Goal: Entertainment & Leisure: Consume media (video, audio)

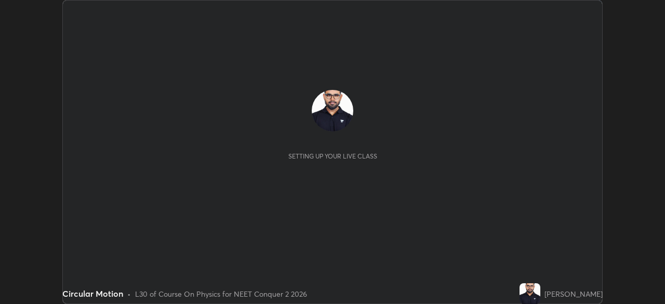
scroll to position [304, 664]
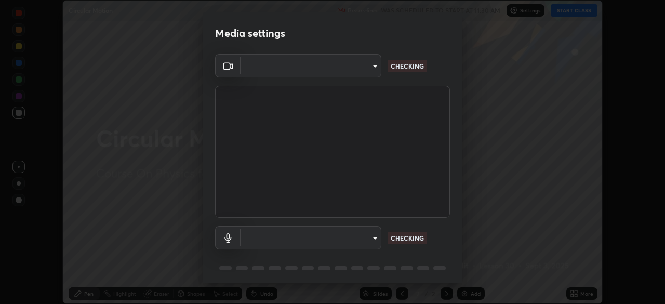
type input "09f294524f3521c037d78ee7cdb71511b6c9344afeed810a356f0d23342d5398"
type input "default"
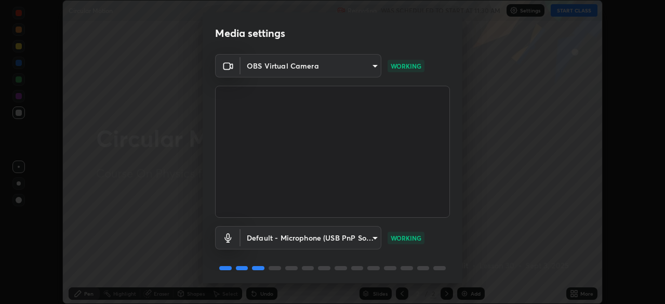
scroll to position [37, 0]
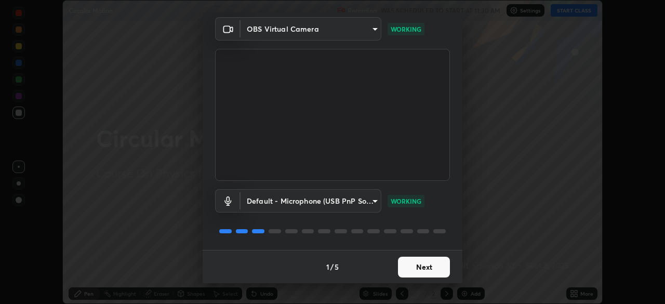
click at [409, 266] on button "Next" at bounding box center [424, 267] width 52 height 21
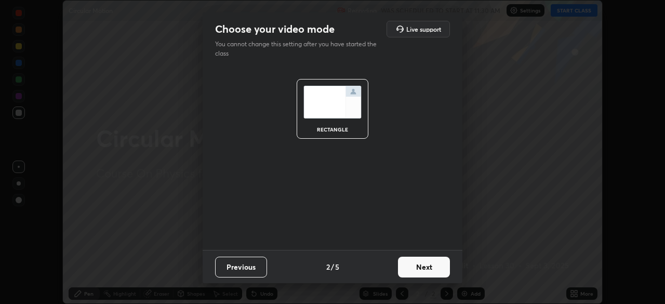
scroll to position [0, 0]
click at [413, 270] on button "Next" at bounding box center [424, 267] width 52 height 21
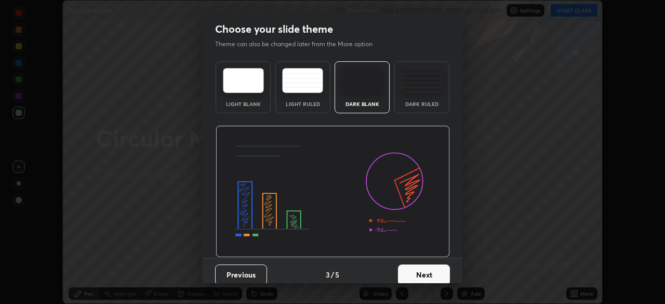
click at [414, 267] on button "Next" at bounding box center [424, 274] width 52 height 21
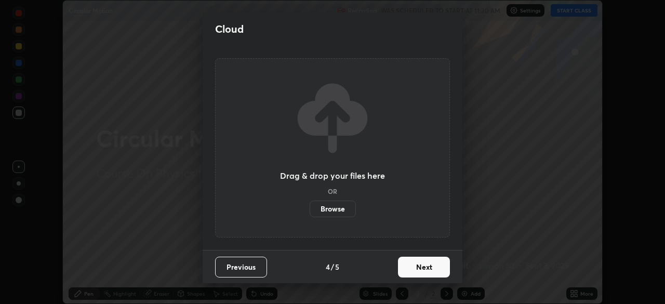
click at [415, 273] on button "Next" at bounding box center [424, 267] width 52 height 21
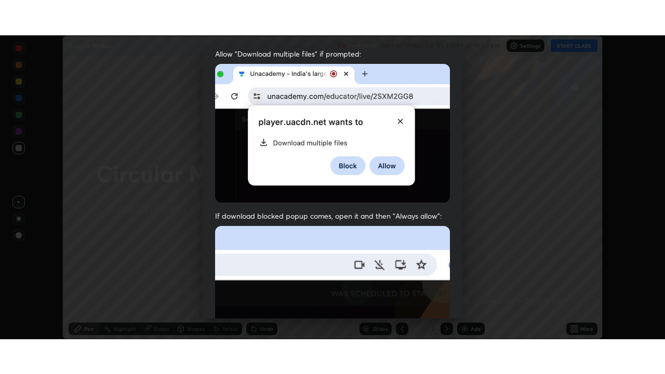
scroll to position [243, 0]
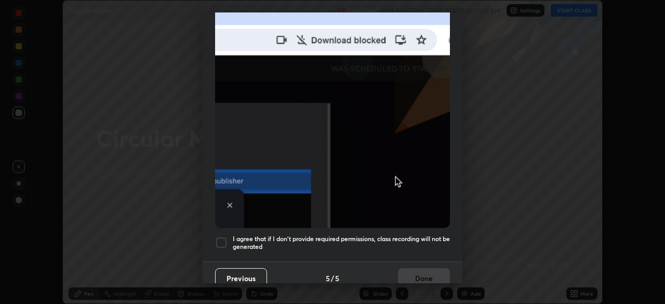
click at [222, 240] on div at bounding box center [221, 242] width 12 height 12
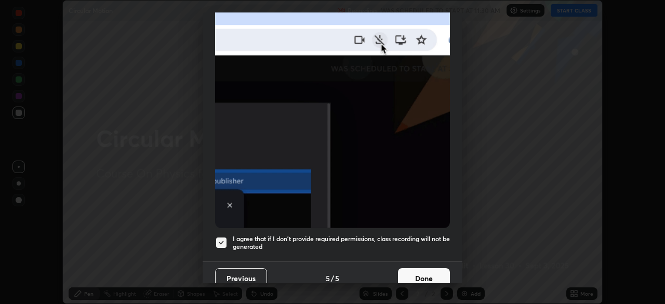
click at [409, 271] on button "Done" at bounding box center [424, 278] width 52 height 21
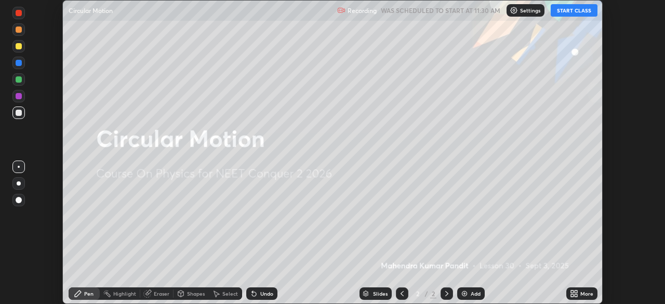
click at [569, 7] on button "START CLASS" at bounding box center [573, 10] width 47 height 12
click at [580, 293] on div "More" at bounding box center [581, 293] width 31 height 12
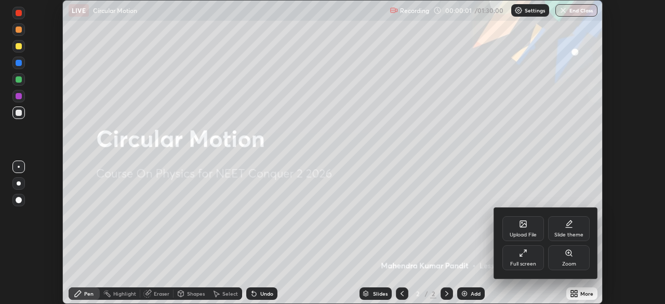
click at [532, 259] on div "Full screen" at bounding box center [523, 257] width 42 height 25
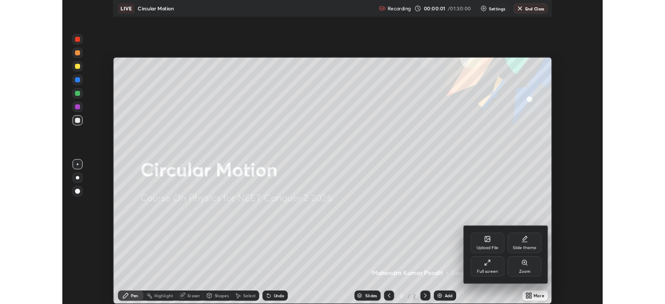
scroll to position [374, 665]
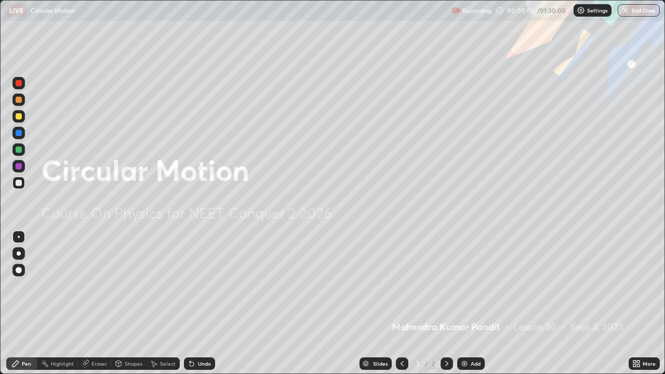
click at [460, 303] on img at bounding box center [464, 363] width 8 height 8
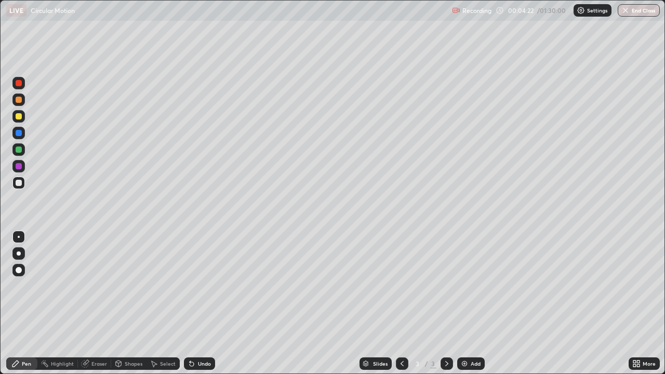
click at [19, 150] on div at bounding box center [19, 149] width 6 height 6
click at [201, 303] on div "Undo" at bounding box center [204, 363] width 13 height 5
click at [202, 303] on div "Undo" at bounding box center [199, 363] width 31 height 12
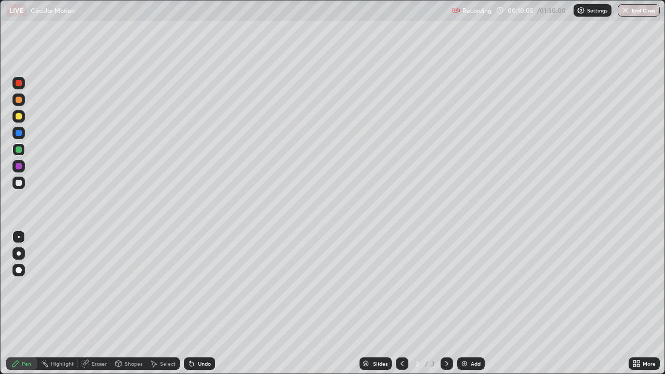
click at [210, 303] on div "Undo" at bounding box center [199, 363] width 31 height 12
click at [18, 182] on div at bounding box center [19, 183] width 6 height 6
click at [100, 303] on div "Eraser" at bounding box center [99, 363] width 16 height 5
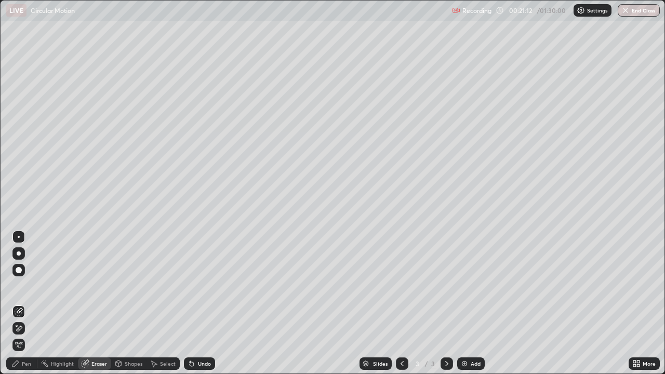
click at [23, 303] on div "Pen" at bounding box center [26, 363] width 9 height 5
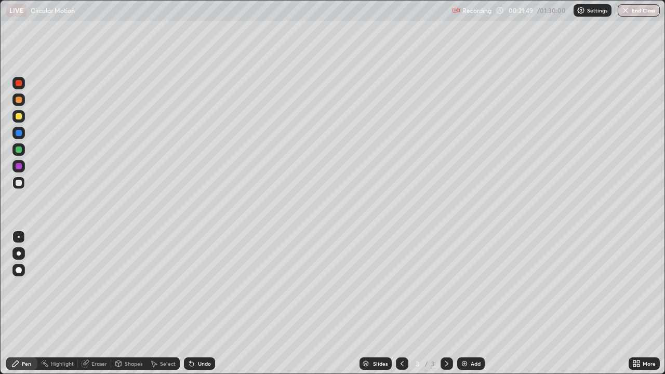
click at [18, 118] on div at bounding box center [19, 116] width 6 height 6
click at [96, 303] on div "Eraser" at bounding box center [99, 363] width 16 height 5
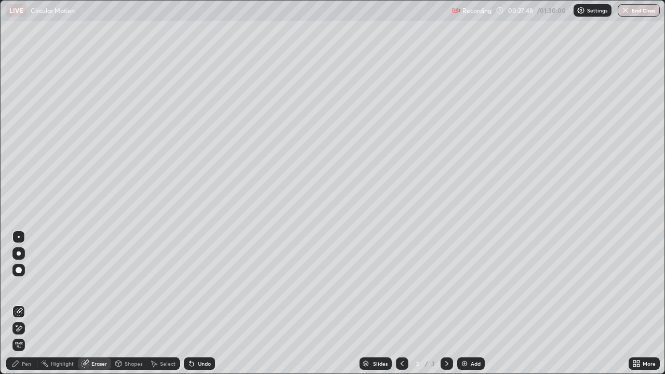
click at [26, 303] on div "Pen" at bounding box center [26, 363] width 9 height 5
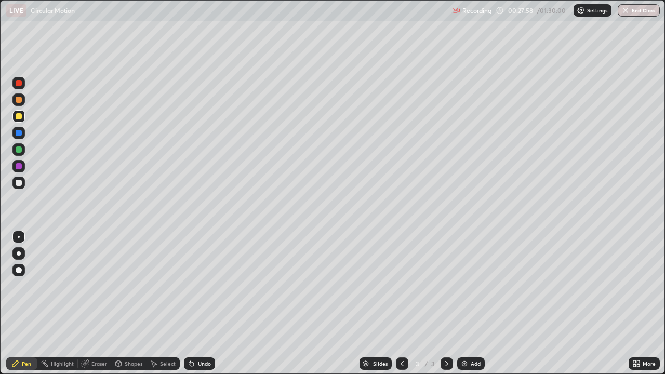
click at [93, 303] on div "Eraser" at bounding box center [99, 363] width 16 height 5
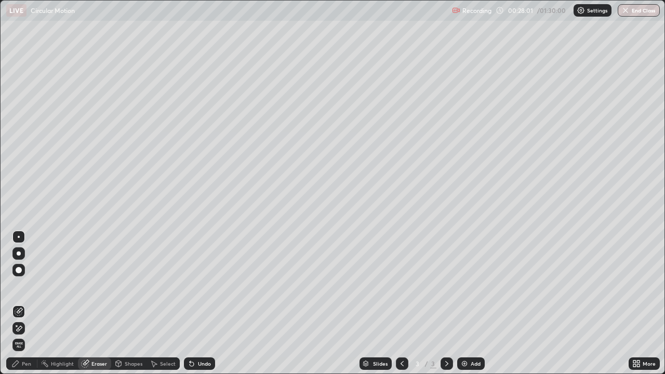
click at [27, 303] on div "Pen" at bounding box center [26, 363] width 9 height 5
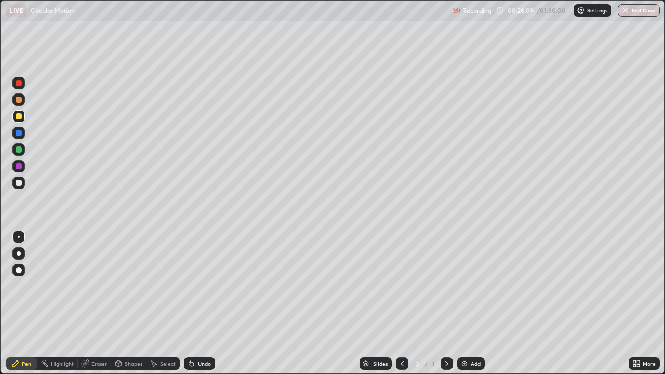
click at [96, 303] on div "Eraser" at bounding box center [99, 363] width 16 height 5
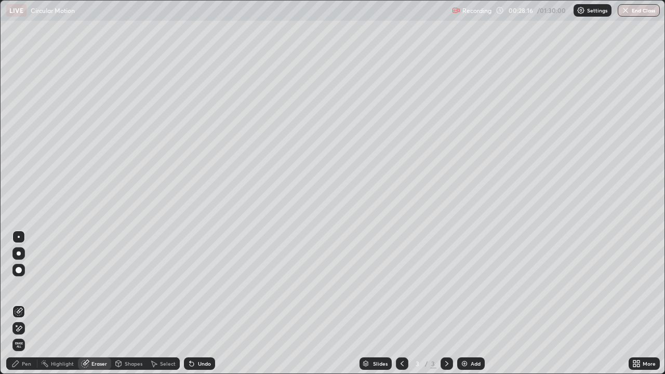
click at [22, 303] on icon at bounding box center [19, 328] width 8 height 9
click at [23, 303] on div "Pen" at bounding box center [26, 363] width 9 height 5
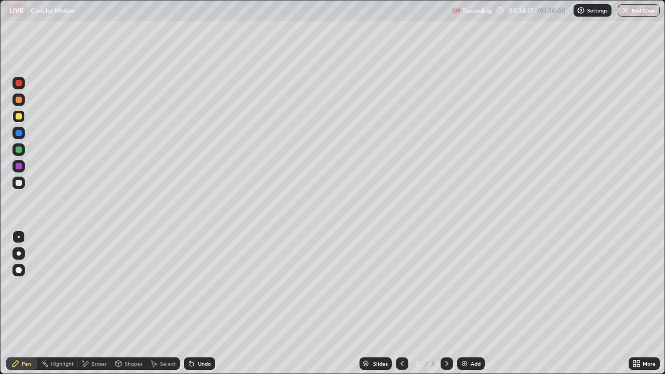
click at [463, 303] on img at bounding box center [464, 363] width 8 height 8
click at [18, 168] on div at bounding box center [19, 166] width 6 height 6
click at [16, 184] on div at bounding box center [19, 183] width 6 height 6
click at [88, 303] on icon at bounding box center [85, 363] width 8 height 9
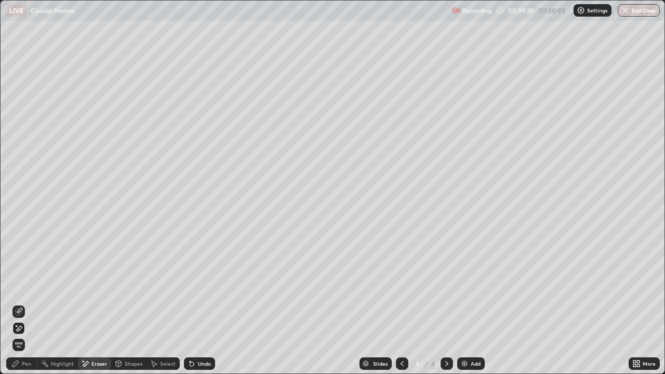
click at [20, 303] on icon at bounding box center [19, 311] width 8 height 8
click at [33, 303] on div "Pen" at bounding box center [21, 363] width 31 height 12
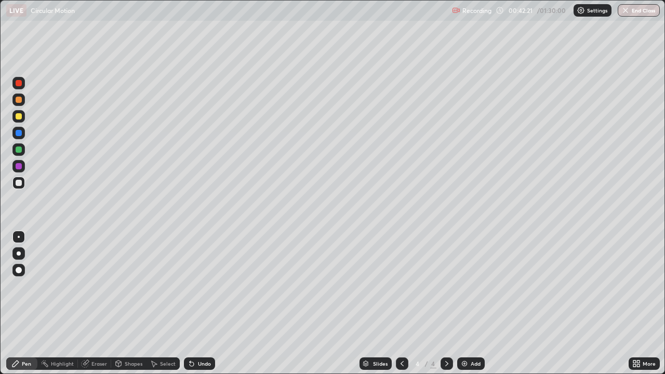
click at [98, 303] on div "Eraser" at bounding box center [99, 363] width 16 height 5
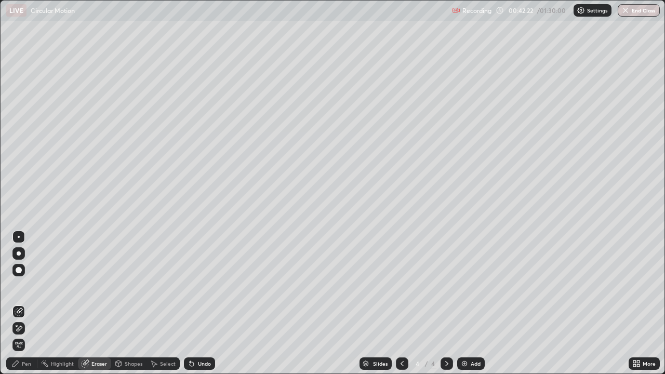
click at [19, 303] on icon at bounding box center [20, 328] width 6 height 5
click at [20, 303] on div at bounding box center [18, 311] width 12 height 12
click at [25, 303] on div "Pen" at bounding box center [26, 363] width 9 height 5
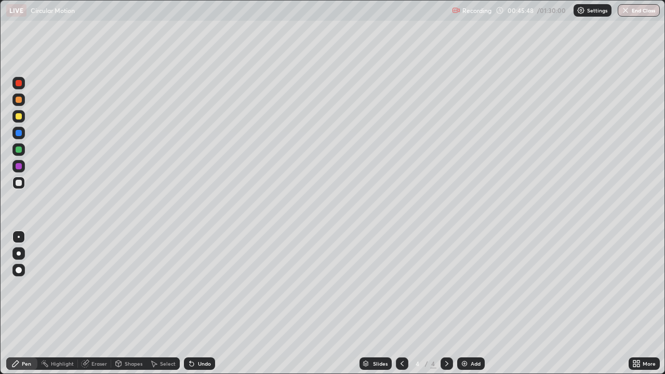
click at [403, 303] on div at bounding box center [402, 363] width 12 height 21
click at [445, 303] on icon at bounding box center [446, 363] width 8 height 8
click at [95, 303] on div "Eraser" at bounding box center [99, 363] width 16 height 5
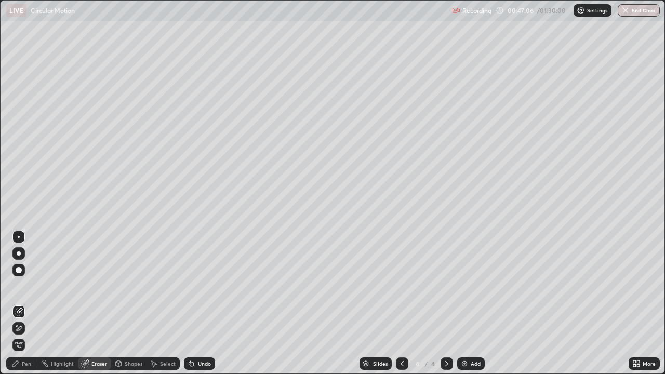
click at [26, 303] on div "Pen" at bounding box center [26, 363] width 9 height 5
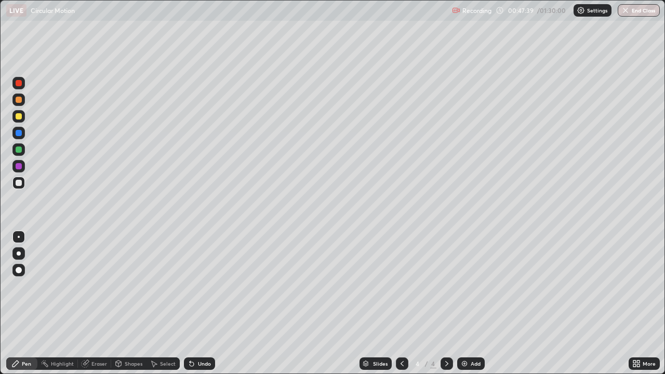
click at [194, 303] on icon at bounding box center [191, 363] width 8 height 8
click at [87, 303] on icon at bounding box center [85, 363] width 7 height 7
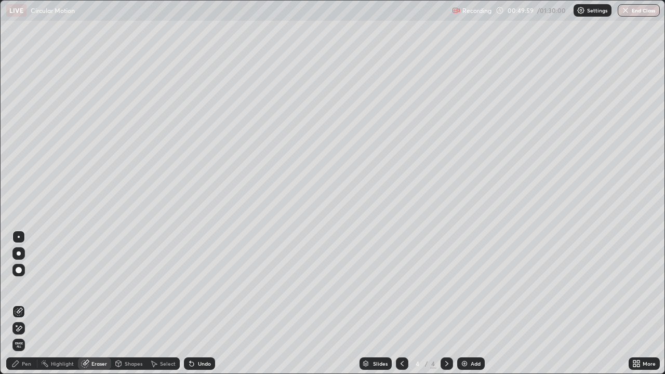
click at [29, 303] on div "Pen" at bounding box center [26, 363] width 9 height 5
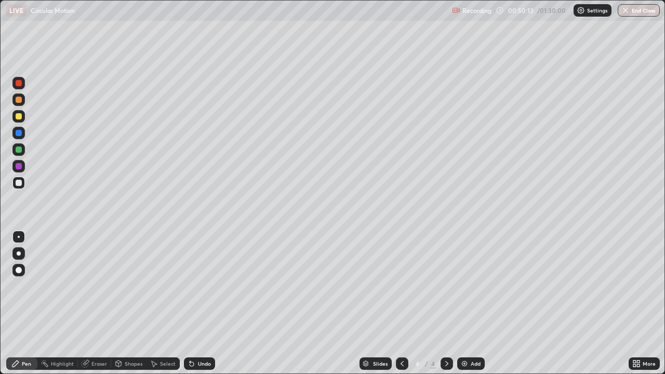
click at [91, 303] on div "Eraser" at bounding box center [99, 363] width 16 height 5
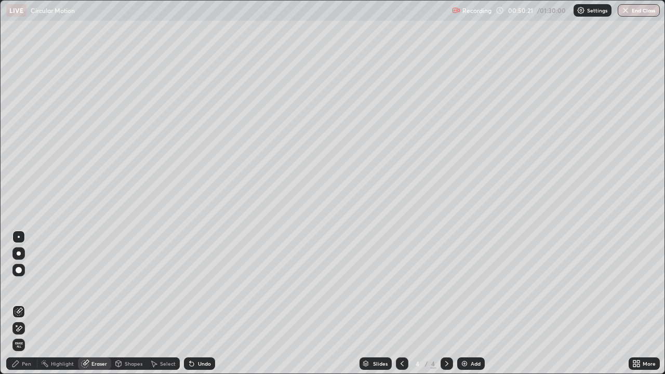
click at [32, 303] on div "Pen" at bounding box center [21, 363] width 31 height 12
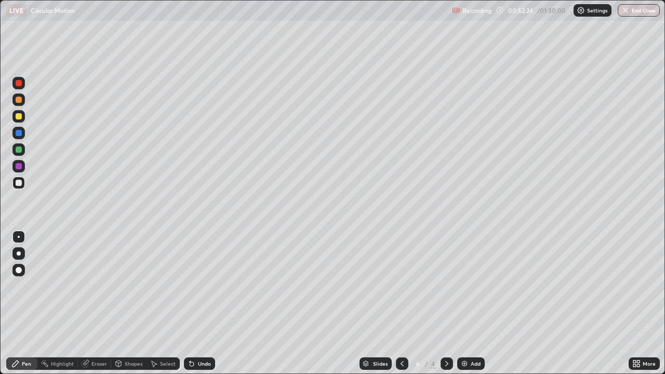
click at [160, 303] on div "Select" at bounding box center [168, 363] width 16 height 5
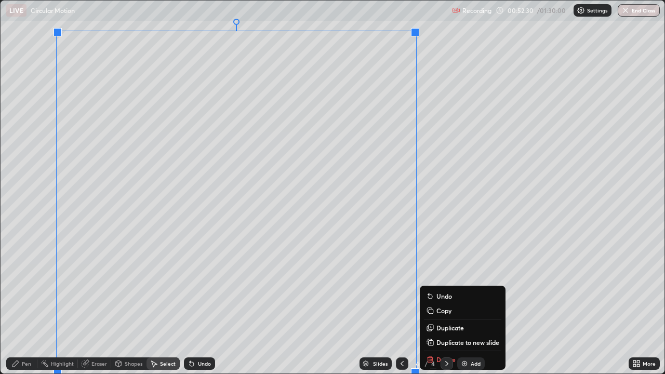
click at [445, 303] on p "Duplicate to new slide" at bounding box center [467, 342] width 63 height 8
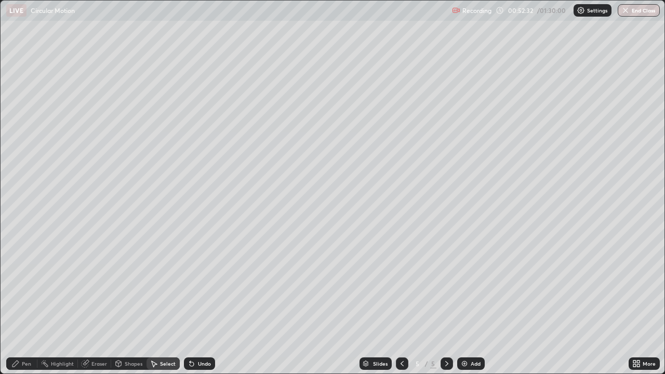
click at [29, 303] on div "Pen" at bounding box center [26, 363] width 9 height 5
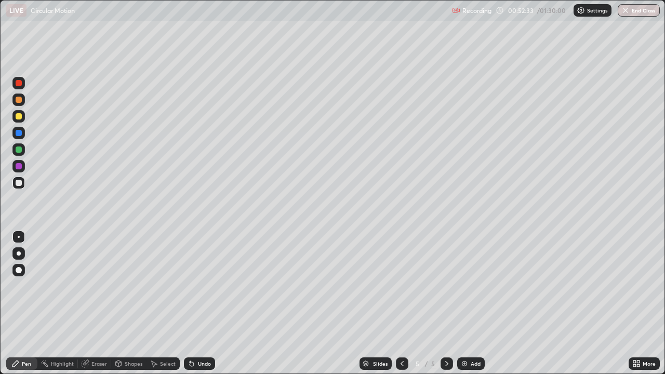
click at [93, 303] on div "Eraser" at bounding box center [99, 363] width 16 height 5
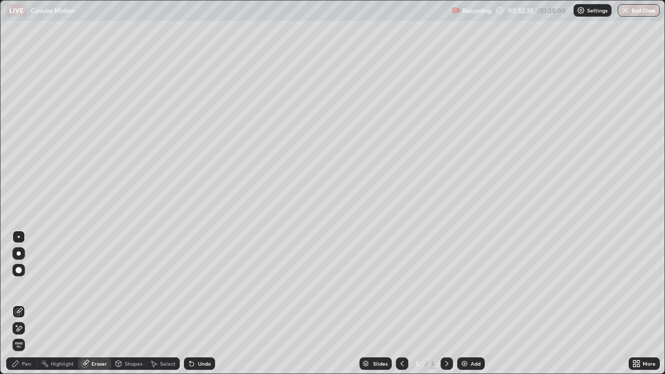
click at [17, 303] on icon at bounding box center [16, 325] width 1 height 1
click at [28, 303] on div "Pen" at bounding box center [21, 363] width 31 height 12
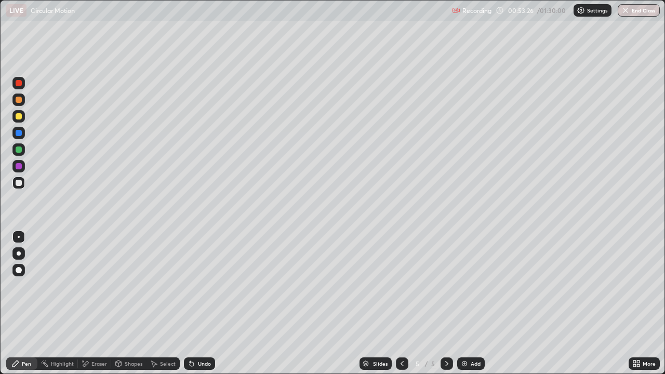
click at [91, 303] on div "Eraser" at bounding box center [99, 363] width 16 height 5
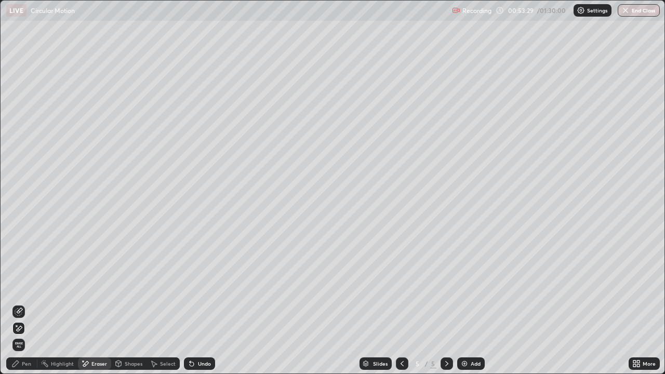
click at [27, 303] on div "Pen" at bounding box center [21, 363] width 31 height 12
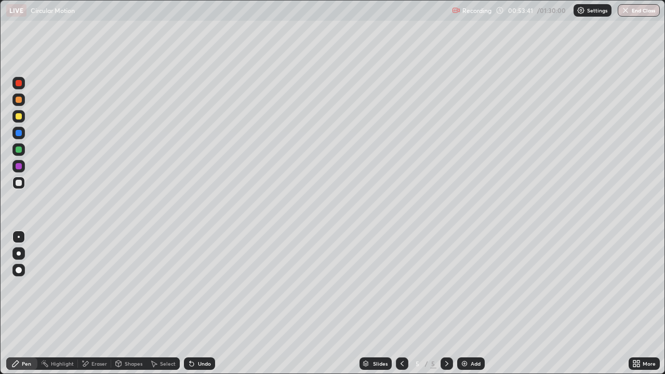
click at [96, 303] on div "Eraser" at bounding box center [99, 363] width 16 height 5
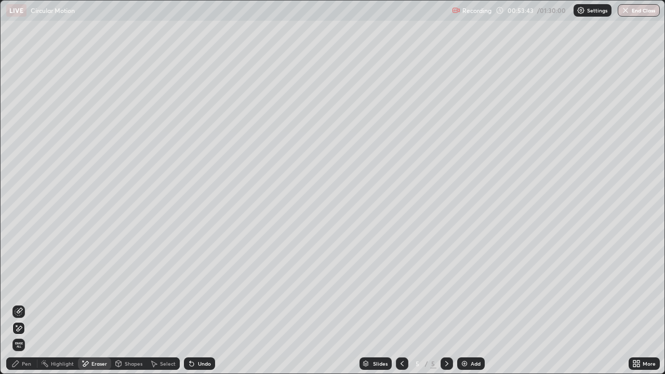
click at [29, 303] on div "Pen" at bounding box center [26, 363] width 9 height 5
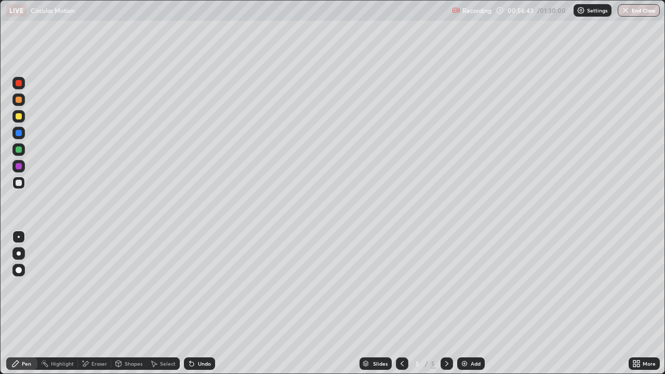
click at [200, 303] on div "Undo" at bounding box center [204, 363] width 13 height 5
click at [19, 152] on div at bounding box center [19, 149] width 6 height 6
click at [463, 303] on img at bounding box center [464, 363] width 8 height 8
click at [16, 184] on div at bounding box center [19, 183] width 6 height 6
click at [96, 303] on div "Eraser" at bounding box center [99, 363] width 16 height 5
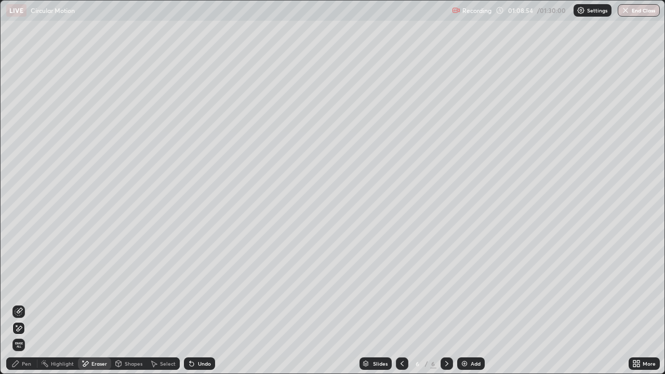
click at [21, 303] on div "Pen" at bounding box center [21, 363] width 31 height 12
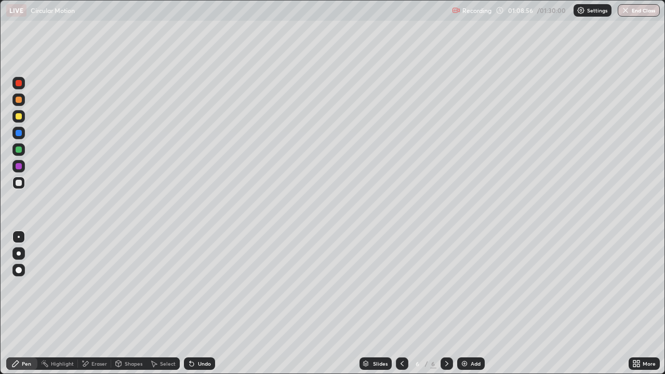
click at [18, 115] on div at bounding box center [19, 116] width 6 height 6
click at [193, 303] on icon at bounding box center [191, 363] width 8 height 8
click at [198, 303] on div "Undo" at bounding box center [204, 363] width 13 height 5
click at [200, 303] on div "Undo" at bounding box center [204, 363] width 13 height 5
click at [25, 303] on div "Pen" at bounding box center [26, 363] width 9 height 5
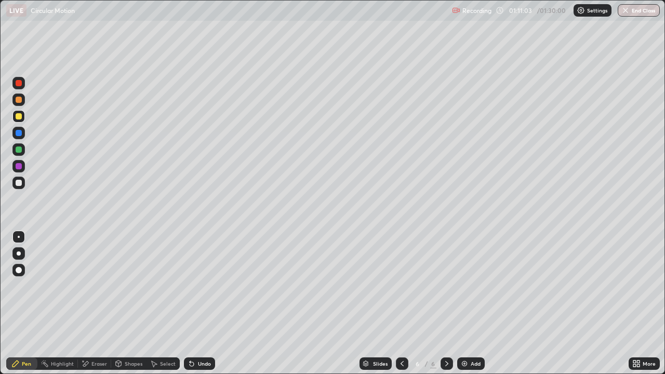
click at [98, 303] on div "Eraser" at bounding box center [94, 363] width 33 height 12
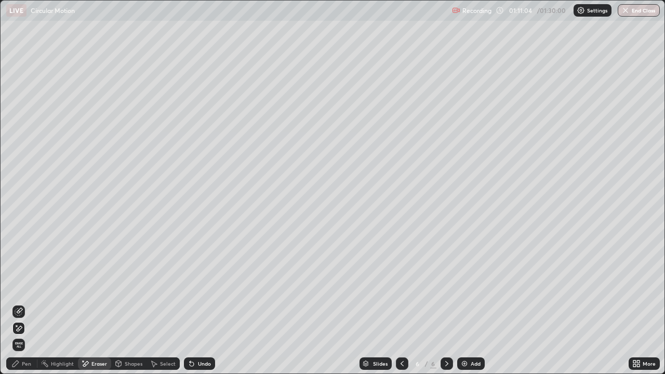
click at [18, 303] on icon at bounding box center [20, 310] width 6 height 5
click at [21, 303] on div "Pen" at bounding box center [21, 363] width 31 height 12
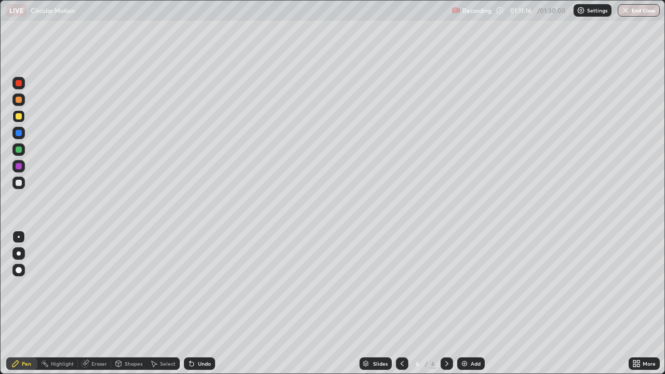
click at [192, 303] on icon at bounding box center [192, 364] width 4 height 4
click at [19, 182] on div at bounding box center [19, 183] width 6 height 6
click at [17, 152] on div at bounding box center [19, 149] width 6 height 6
click at [18, 167] on div at bounding box center [19, 166] width 6 height 6
click at [190, 303] on icon at bounding box center [192, 364] width 4 height 4
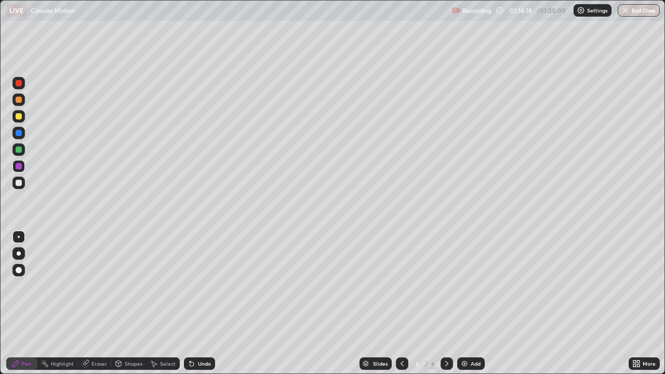
click at [19, 182] on div at bounding box center [19, 183] width 6 height 6
click at [192, 303] on icon at bounding box center [192, 364] width 4 height 4
click at [93, 303] on div "Eraser" at bounding box center [99, 363] width 16 height 5
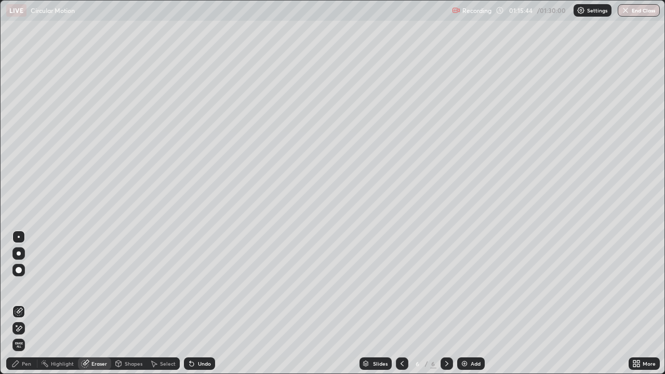
click at [28, 303] on div "Pen" at bounding box center [26, 363] width 9 height 5
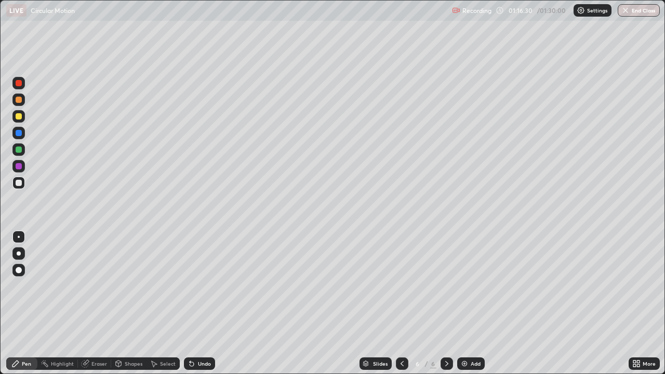
click at [95, 303] on div "Eraser" at bounding box center [99, 363] width 16 height 5
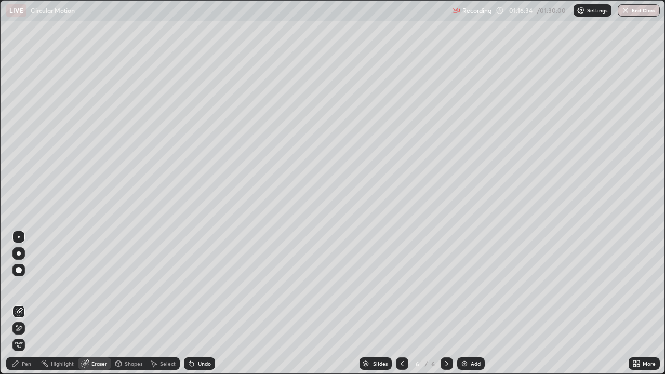
click at [28, 303] on div "Pen" at bounding box center [26, 363] width 9 height 5
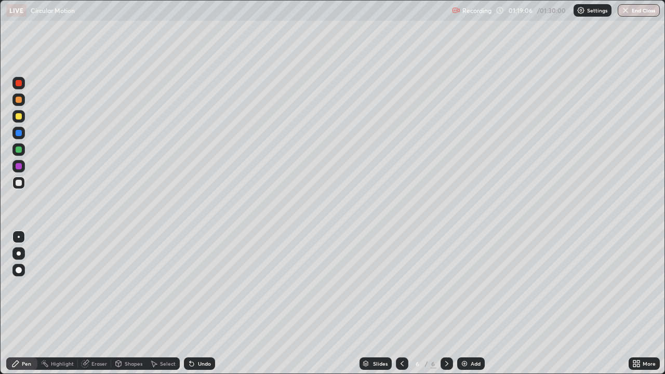
click at [93, 303] on div "Eraser" at bounding box center [99, 363] width 16 height 5
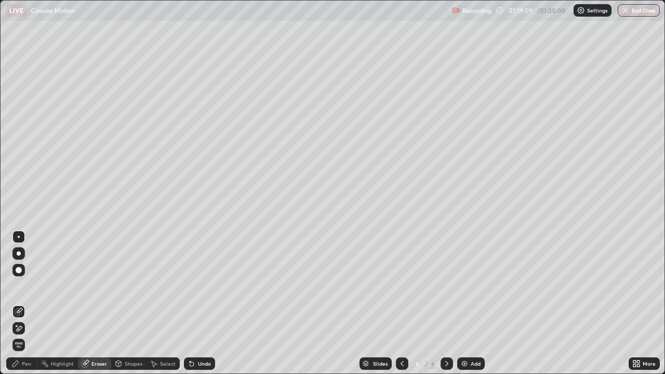
click at [25, 303] on div "Pen" at bounding box center [26, 363] width 9 height 5
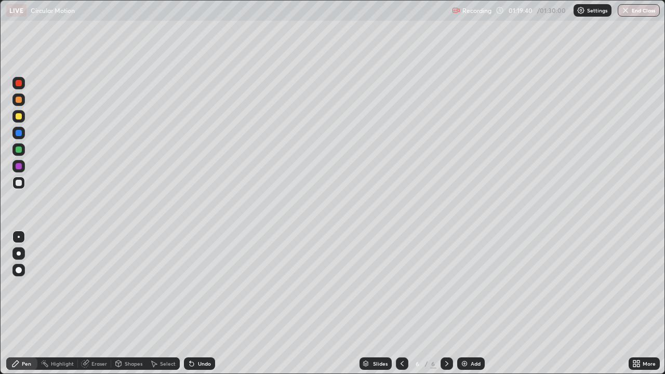
click at [98, 303] on div "Eraser" at bounding box center [99, 363] width 16 height 5
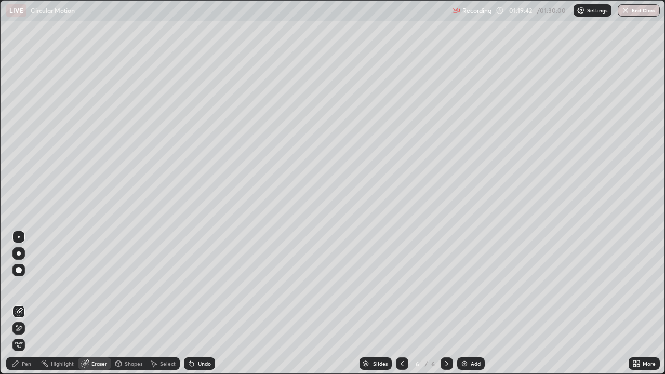
click at [29, 303] on div "Pen" at bounding box center [26, 363] width 9 height 5
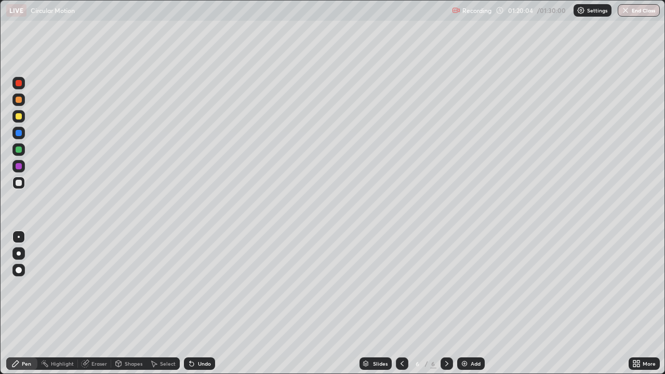
click at [98, 303] on div "Eraser" at bounding box center [99, 363] width 16 height 5
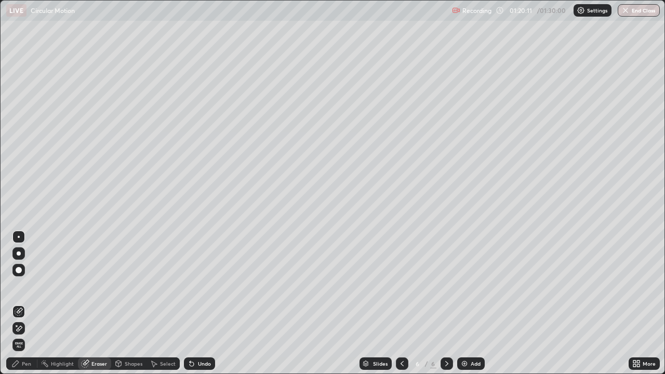
click at [28, 303] on div "Pen" at bounding box center [21, 363] width 31 height 12
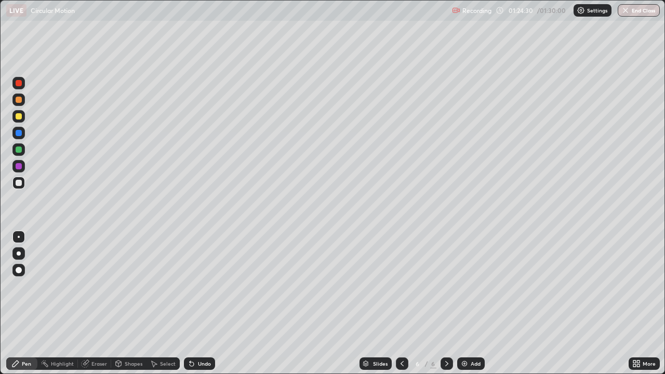
click at [465, 303] on img at bounding box center [464, 363] width 8 height 8
click at [401, 303] on icon at bounding box center [402, 363] width 8 height 8
click at [442, 303] on icon at bounding box center [446, 363] width 8 height 8
click at [635, 303] on icon at bounding box center [634, 365] width 3 height 3
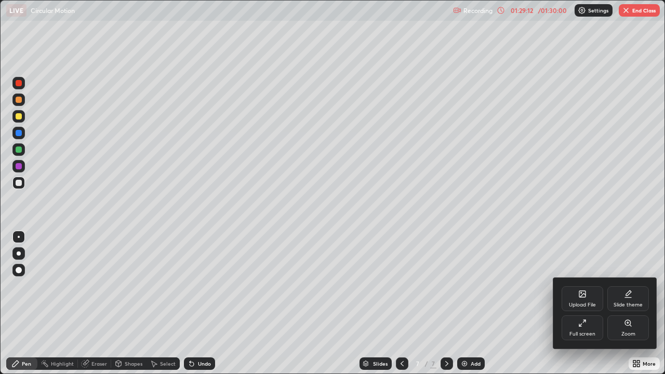
click at [572, 303] on div "Full screen" at bounding box center [582, 327] width 42 height 25
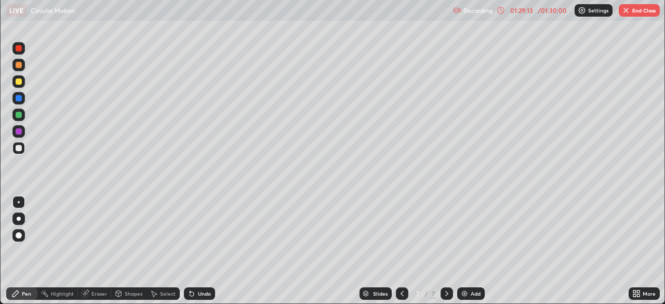
scroll to position [51624, 51263]
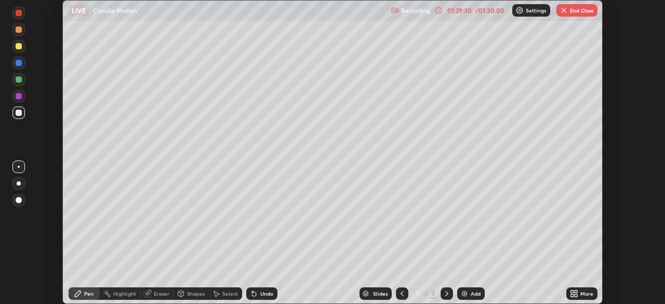
click at [565, 10] on img "button" at bounding box center [563, 10] width 8 height 8
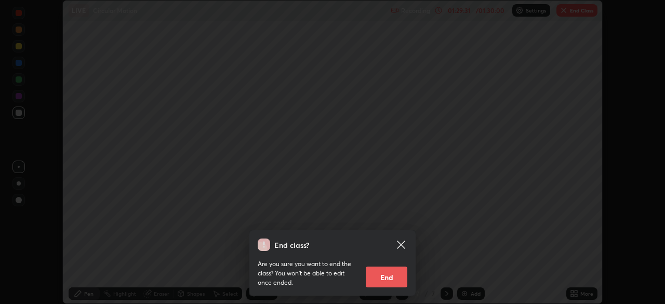
click at [386, 277] on button "End" at bounding box center [387, 276] width 42 height 21
